Goal: Navigation & Orientation: Find specific page/section

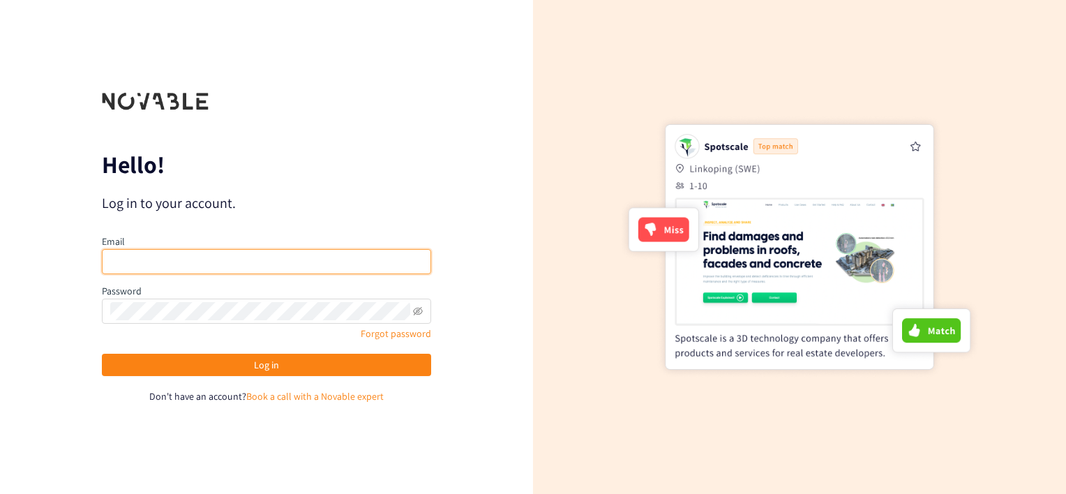
click at [283, 263] on input "email" at bounding box center [266, 261] width 329 height 25
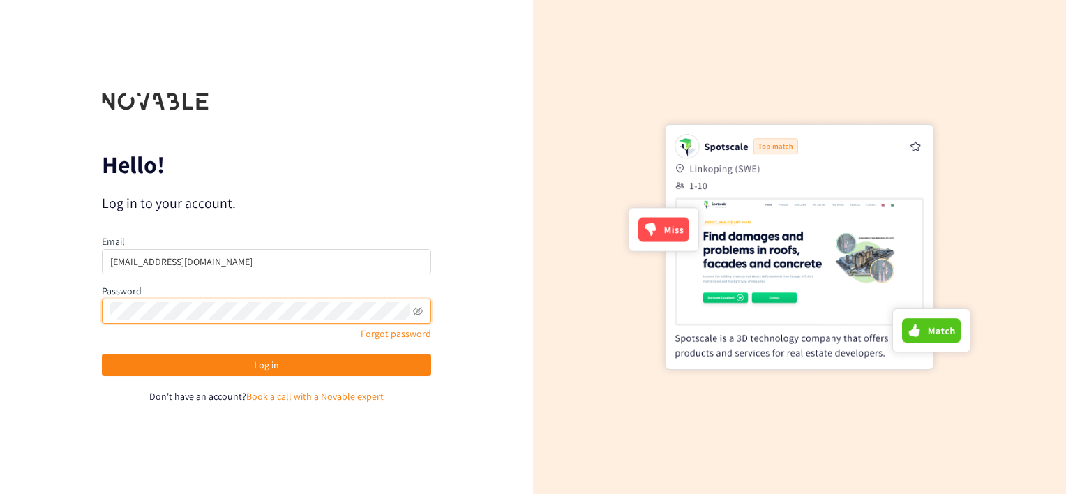
click at [102, 354] on button "Log in" at bounding box center [266, 365] width 329 height 22
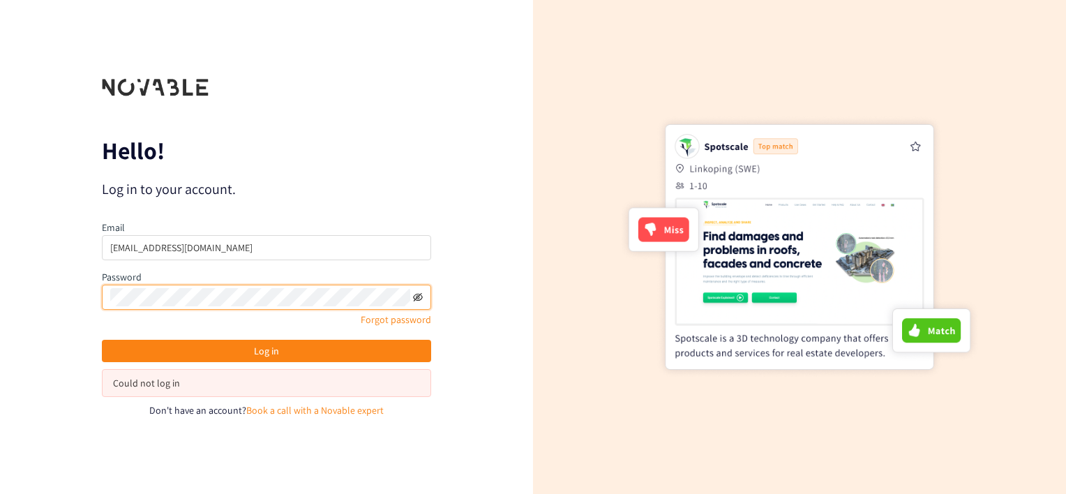
click at [416, 294] on icon "eye-invisible" at bounding box center [418, 297] width 10 height 8
click at [102, 340] on button "Log in" at bounding box center [266, 351] width 329 height 22
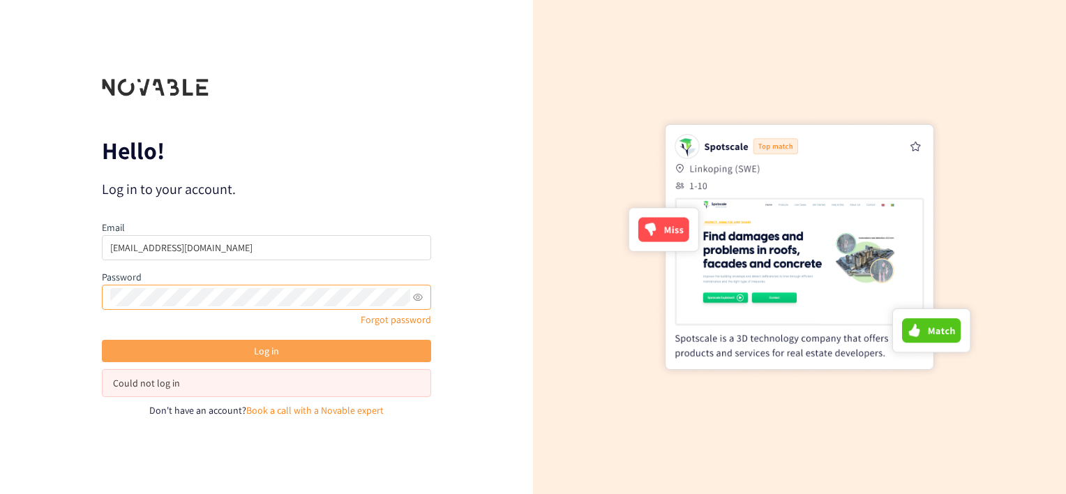
click at [293, 346] on button "Log in" at bounding box center [266, 351] width 329 height 22
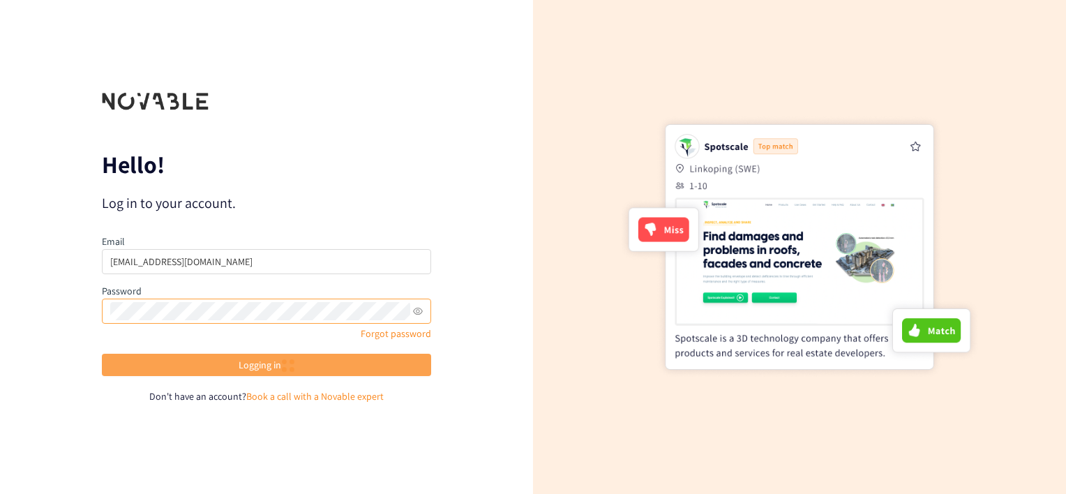
click at [275, 360] on button "Logging in" at bounding box center [266, 365] width 329 height 22
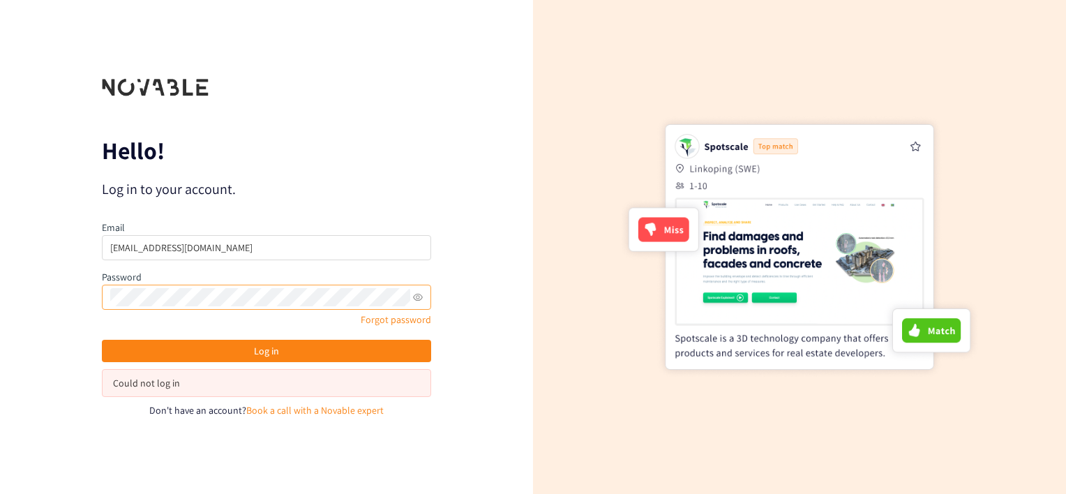
click at [801, 422] on div at bounding box center [798, 247] width 359 height 370
click at [102, 340] on button "Log in" at bounding box center [266, 351] width 329 height 22
click at [216, 254] on input "[EMAIL_ADDRESS][DOMAIN_NAME]" at bounding box center [266, 247] width 329 height 25
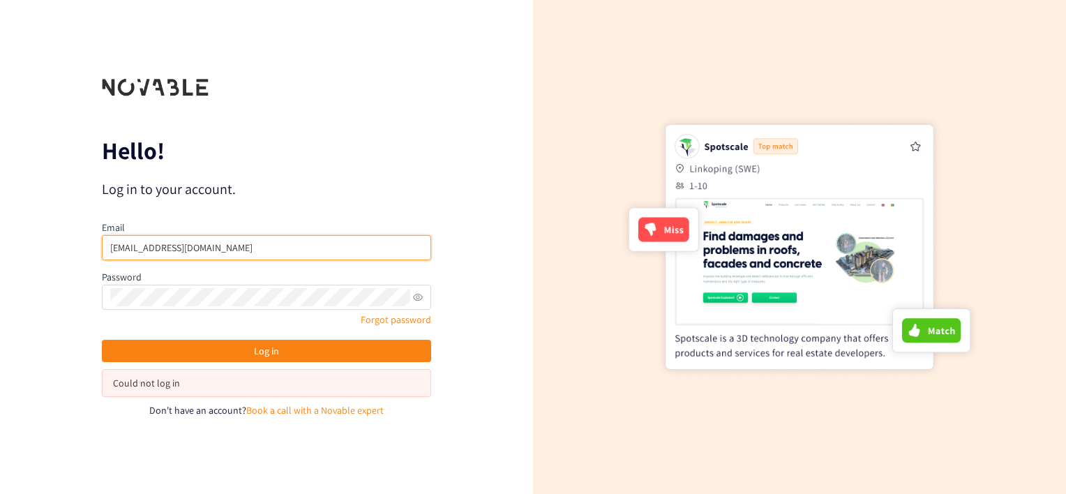
click at [216, 254] on input "[EMAIL_ADDRESS][DOMAIN_NAME]" at bounding box center [266, 247] width 329 height 25
click at [216, 254] on input "jen@weilthings.com" at bounding box center [266, 247] width 329 height 25
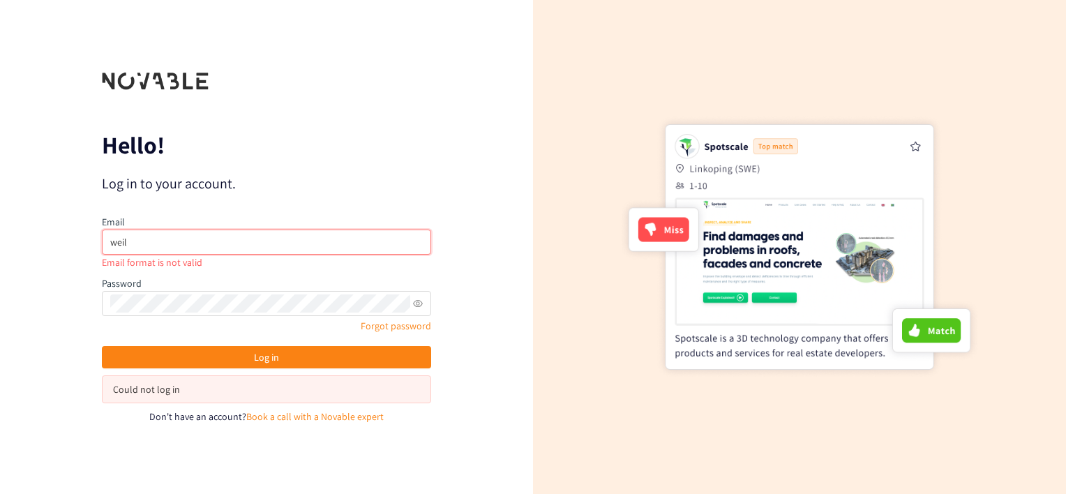
type input "weil.jd@pg.com"
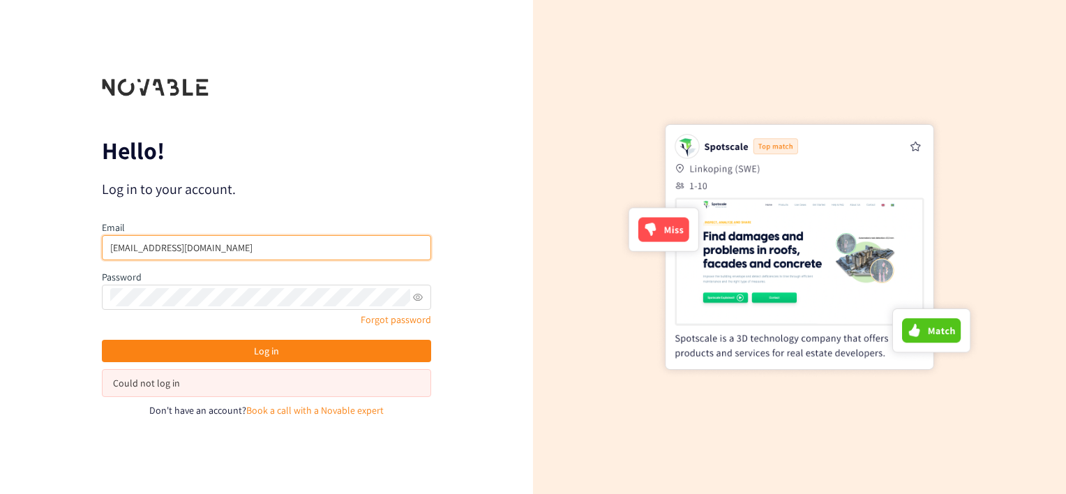
click at [102, 340] on button "Log in" at bounding box center [266, 351] width 329 height 22
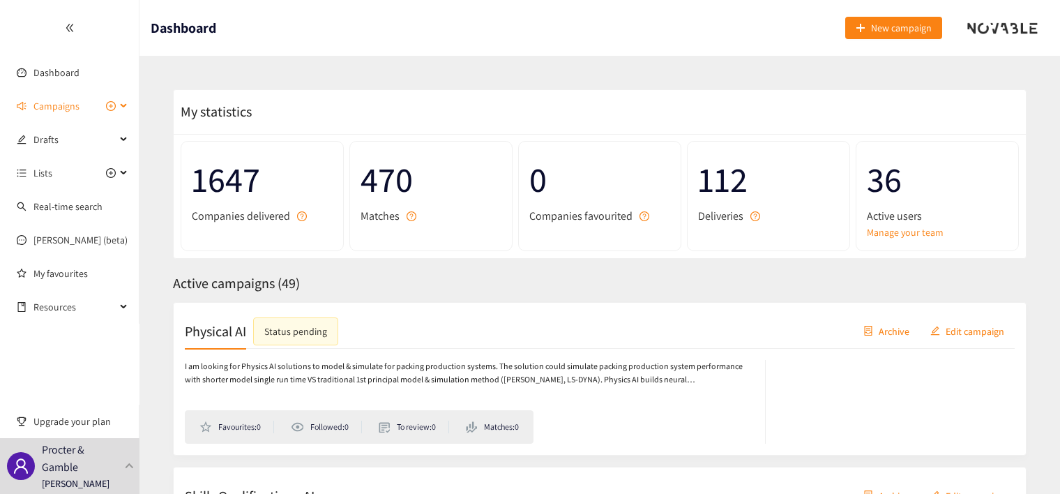
click at [124, 110] on div "Campaigns" at bounding box center [69, 106] width 139 height 28
